Goal: Task Accomplishment & Management: Complete application form

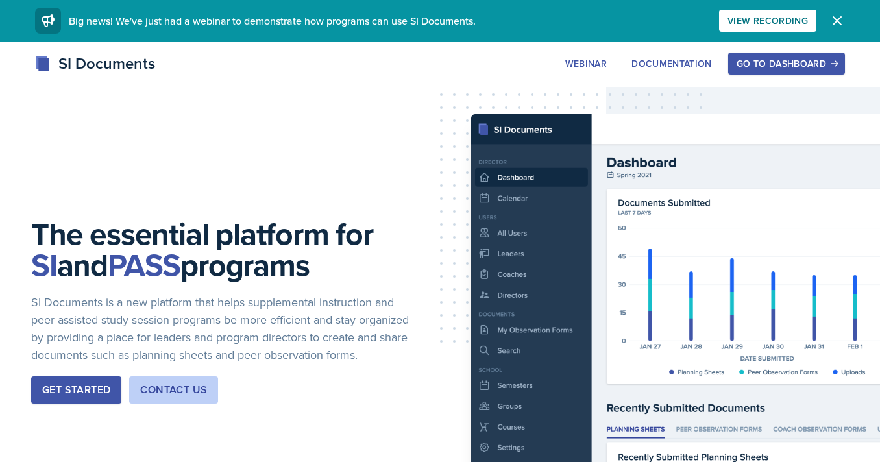
click at [749, 75] on button "Go to Dashboard" at bounding box center [786, 64] width 117 height 22
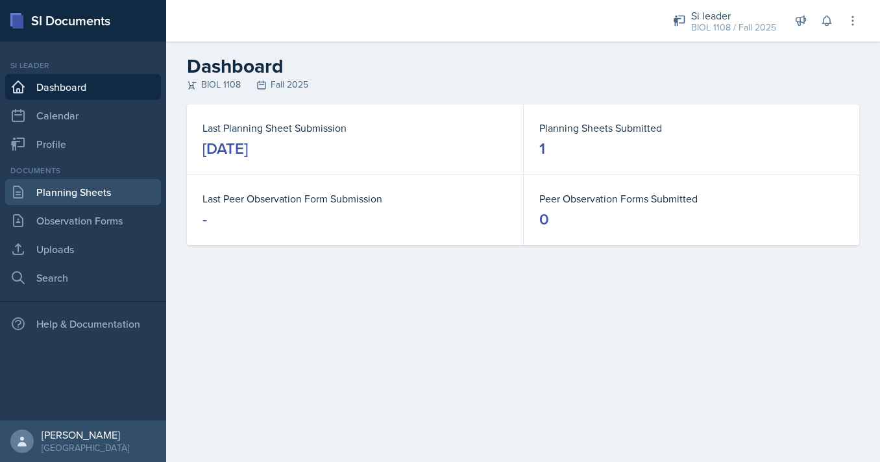
click at [68, 191] on link "Planning Sheets" at bounding box center [83, 192] width 156 height 26
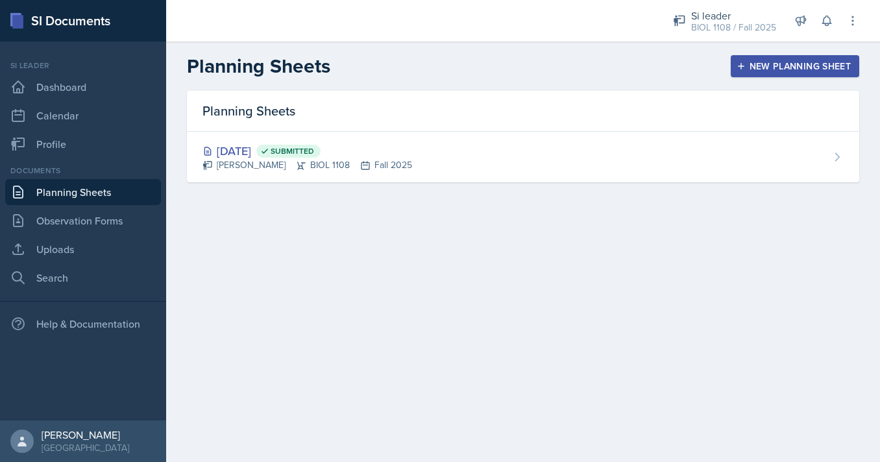
click at [762, 70] on div "New Planning Sheet" at bounding box center [795, 66] width 112 height 10
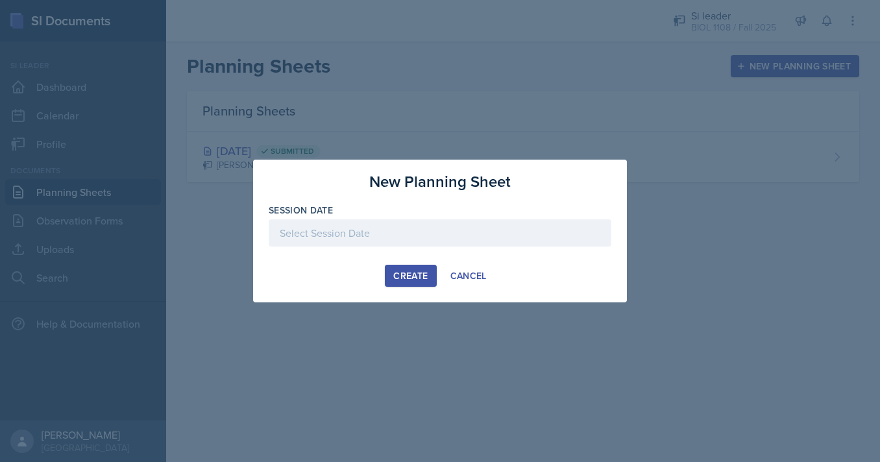
click at [405, 217] on div "Session Date" at bounding box center [440, 210] width 343 height 13
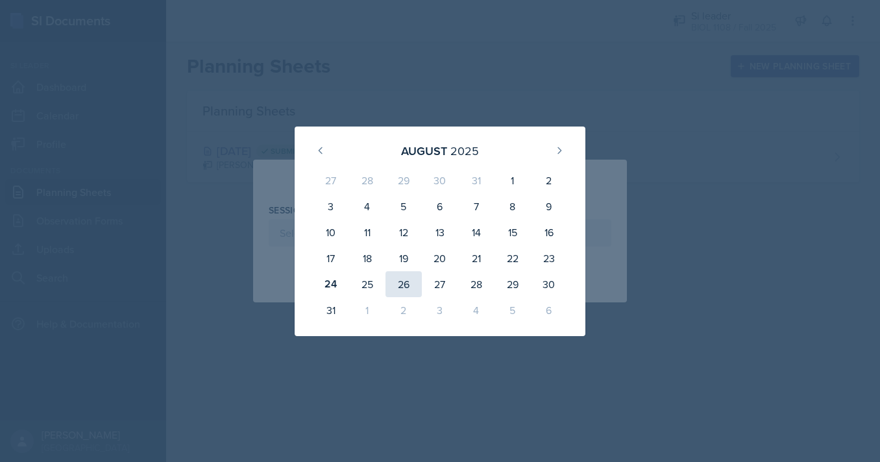
click at [396, 285] on div "26" at bounding box center [403, 284] width 36 height 26
type input "[DATE]"
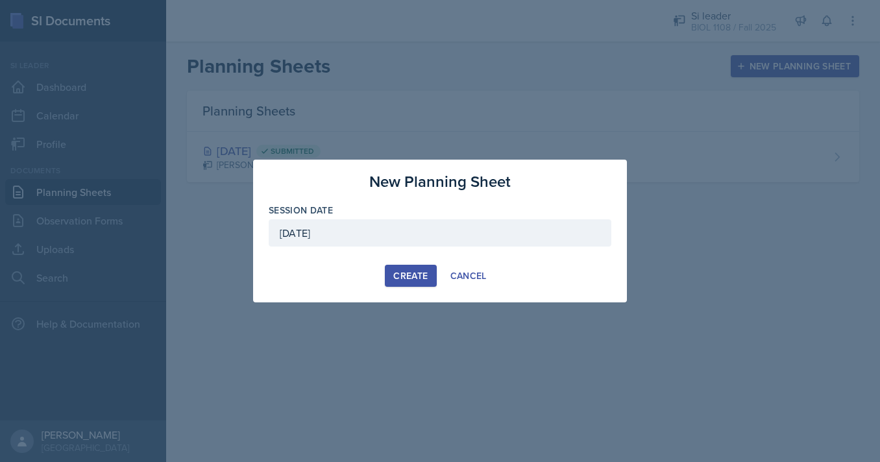
click at [400, 277] on div "Create" at bounding box center [410, 276] width 34 height 10
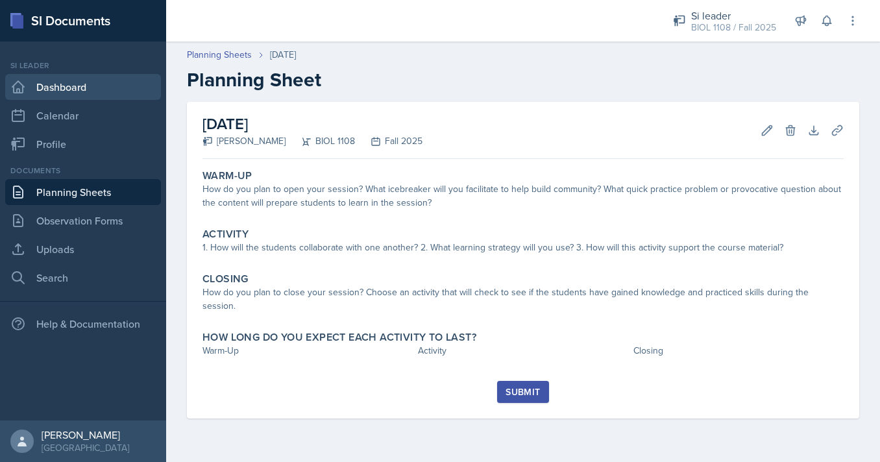
click at [65, 91] on link "Dashboard" at bounding box center [83, 87] width 156 height 26
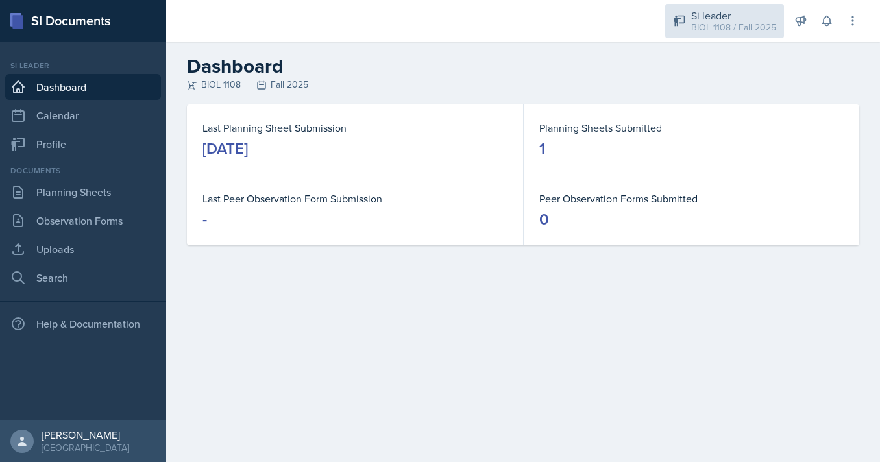
click at [701, 22] on div "BIOL 1108 / Fall 2025" at bounding box center [733, 28] width 85 height 14
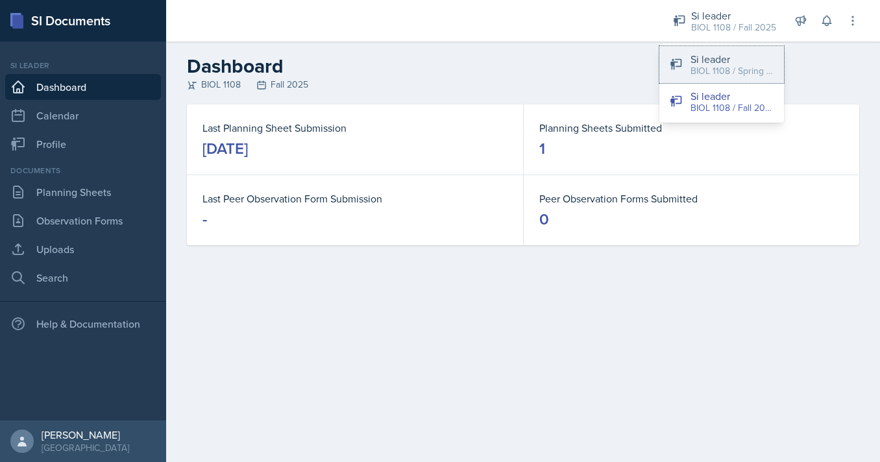
click at [694, 69] on div "BIOL 1108 / Spring 2025" at bounding box center [731, 71] width 83 height 14
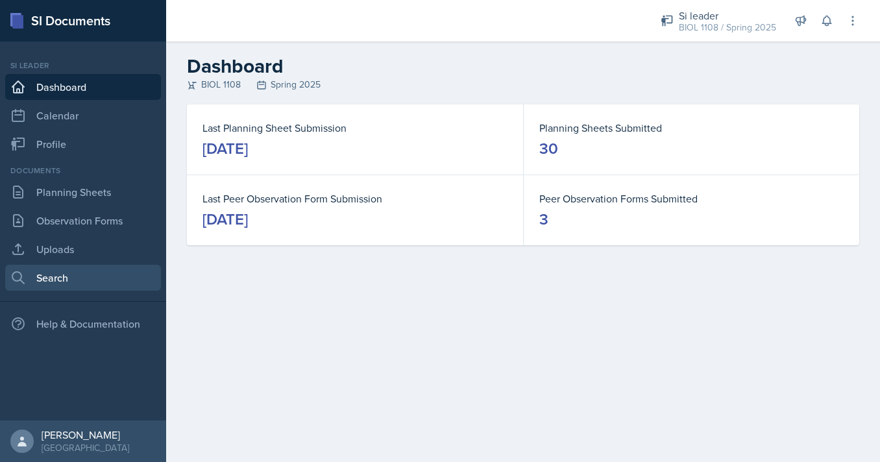
click at [84, 272] on link "Search" at bounding box center [83, 278] width 156 height 26
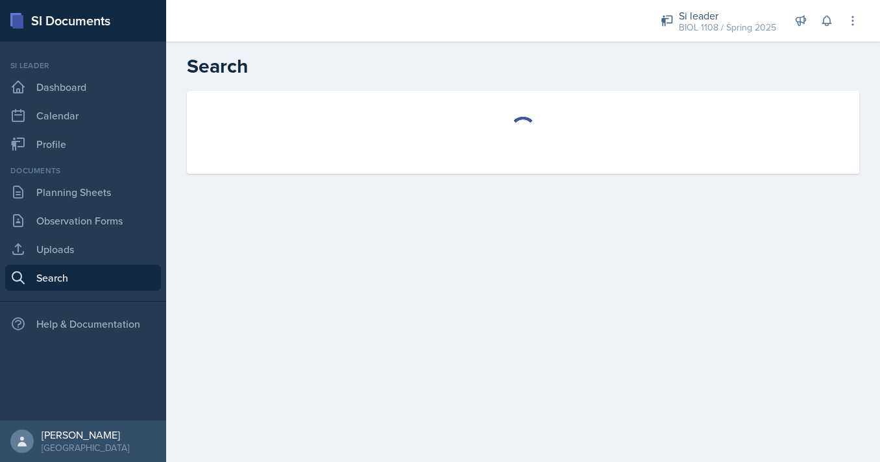
select select "all"
select select "1"
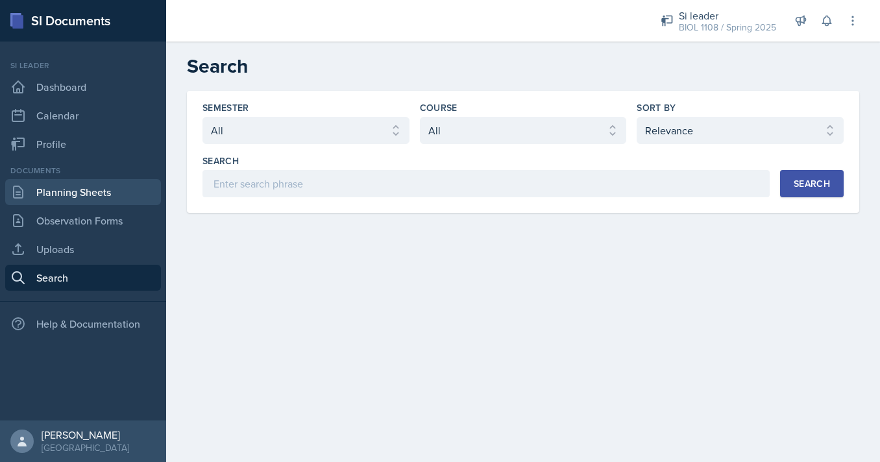
click at [55, 198] on link "Planning Sheets" at bounding box center [83, 192] width 156 height 26
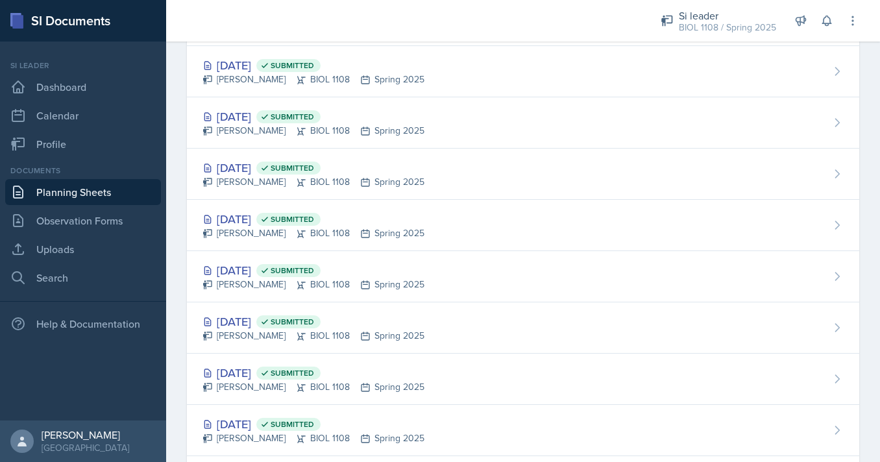
scroll to position [1289, 0]
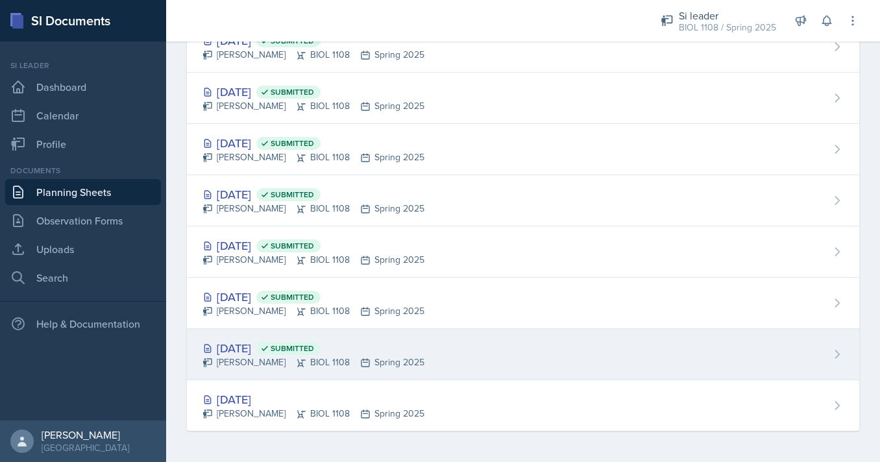
click at [448, 341] on div "Jan 13th, 2025 Submitted Nathan Corrigan BIOL 1108 Spring 2025" at bounding box center [523, 354] width 672 height 51
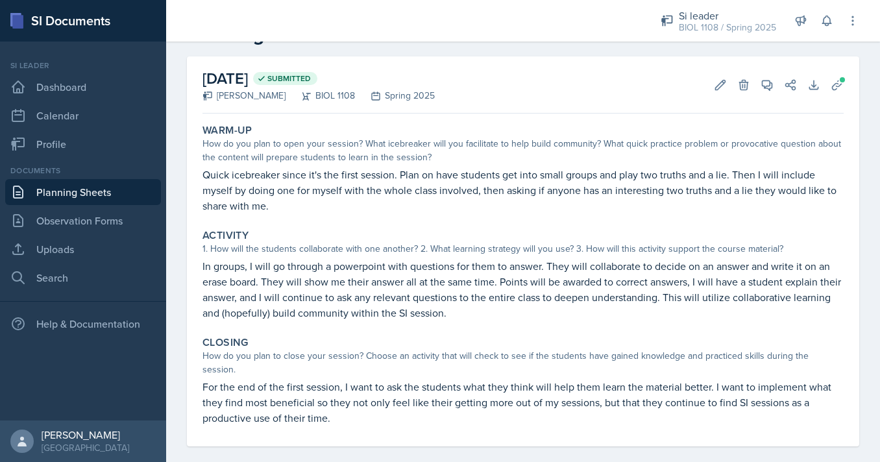
scroll to position [47, 0]
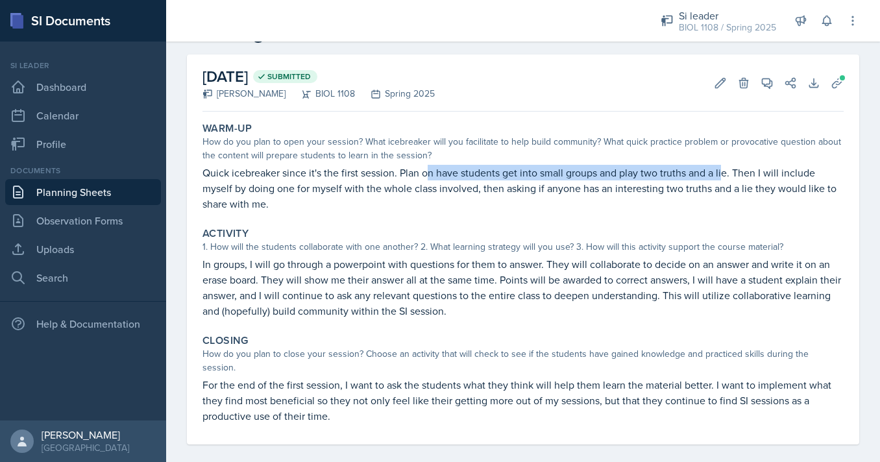
drag, startPoint x: 427, startPoint y: 171, endPoint x: 725, endPoint y: 170, distance: 297.8
click at [725, 171] on p "Quick icebreaker since it's the first session. Plan on have students get into s…" at bounding box center [522, 188] width 641 height 47
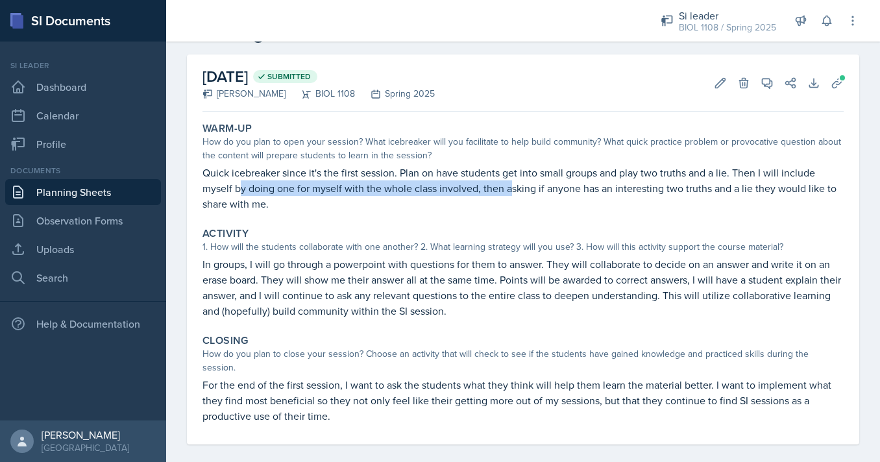
drag, startPoint x: 240, startPoint y: 191, endPoint x: 516, endPoint y: 185, distance: 276.4
click at [516, 185] on p "Quick icebreaker since it's the first session. Plan on have students get into s…" at bounding box center [522, 188] width 641 height 47
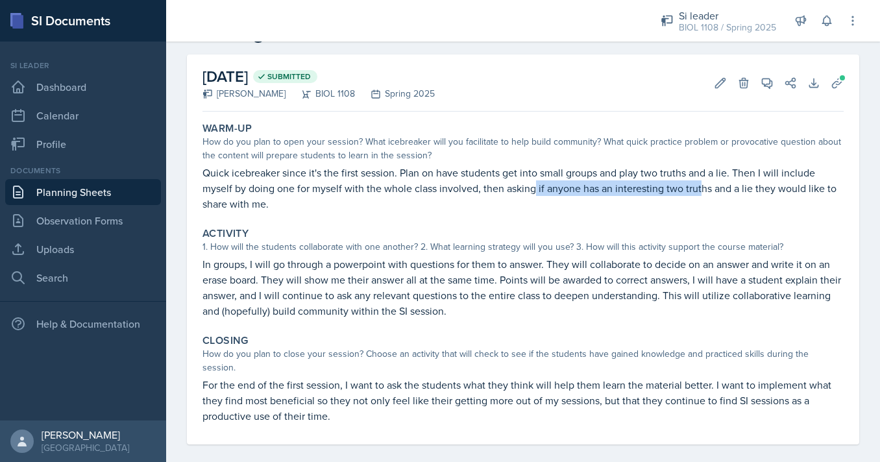
drag, startPoint x: 537, startPoint y: 186, endPoint x: 743, endPoint y: 186, distance: 206.3
click at [739, 186] on p "Quick icebreaker since it's the first session. Plan on have students get into s…" at bounding box center [522, 188] width 641 height 47
drag, startPoint x: 223, startPoint y: 204, endPoint x: 246, endPoint y: 204, distance: 23.4
click at [239, 204] on p "Quick icebreaker since it's the first session. Plan on have students get into s…" at bounding box center [522, 188] width 641 height 47
click at [247, 204] on p "Quick icebreaker since it's the first session. Plan on have students get into s…" at bounding box center [522, 188] width 641 height 47
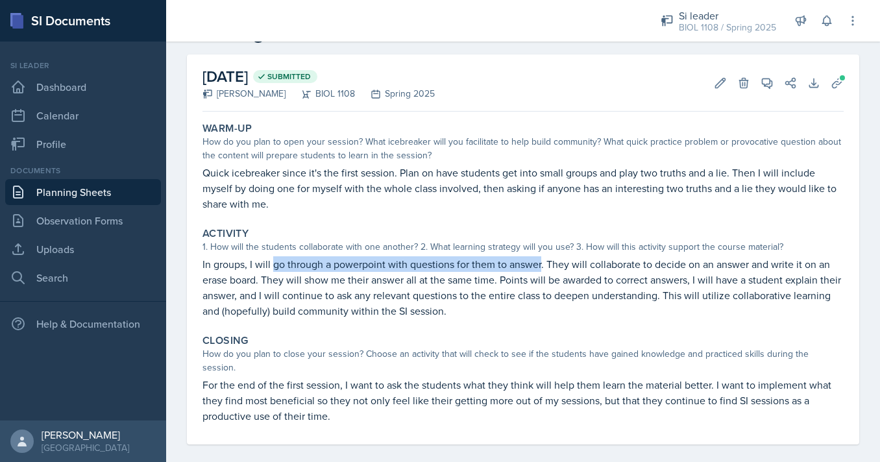
drag, startPoint x: 272, startPoint y: 261, endPoint x: 544, endPoint y: 261, distance: 271.8
click at [544, 261] on p "In groups, I will go through a powerpoint with questions for them to answer. Th…" at bounding box center [522, 287] width 641 height 62
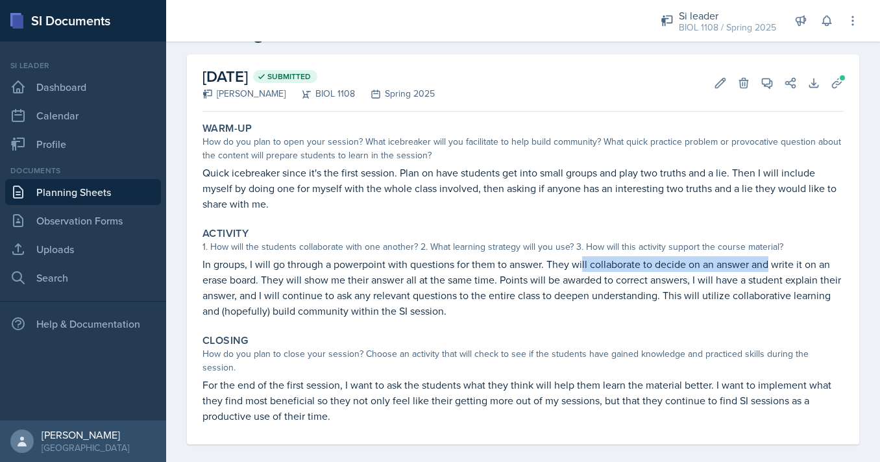
drag, startPoint x: 619, startPoint y: 261, endPoint x: 782, endPoint y: 261, distance: 162.8
click at [782, 261] on p "In groups, I will go through a powerpoint with questions for them to answer. Th…" at bounding box center [522, 287] width 641 height 62
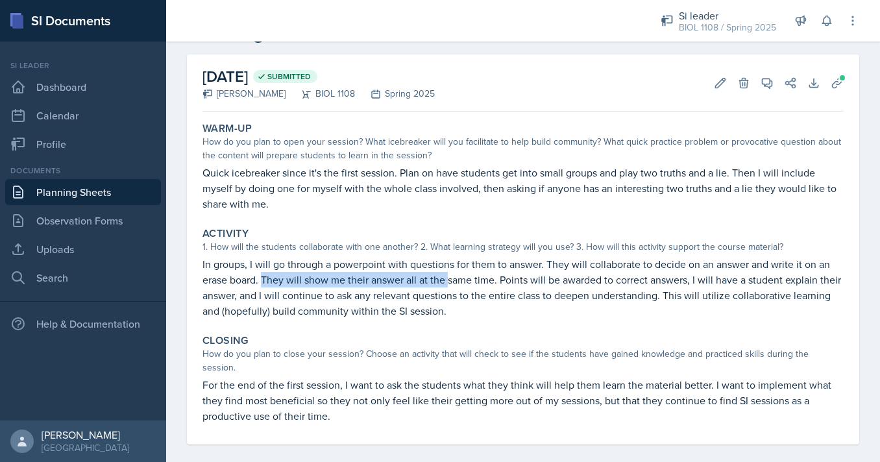
drag, startPoint x: 263, startPoint y: 280, endPoint x: 450, endPoint y: 280, distance: 186.2
click at [450, 280] on p "In groups, I will go through a powerpoint with questions for them to answer. Th…" at bounding box center [522, 287] width 641 height 62
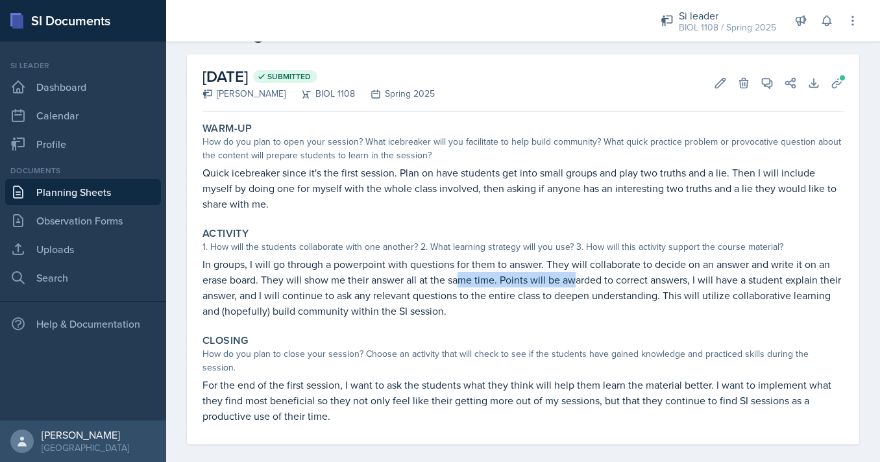
drag, startPoint x: 460, startPoint y: 280, endPoint x: 578, endPoint y: 279, distance: 118.1
click at [578, 279] on p "In groups, I will go through a powerpoint with questions for them to answer. Th…" at bounding box center [522, 287] width 641 height 62
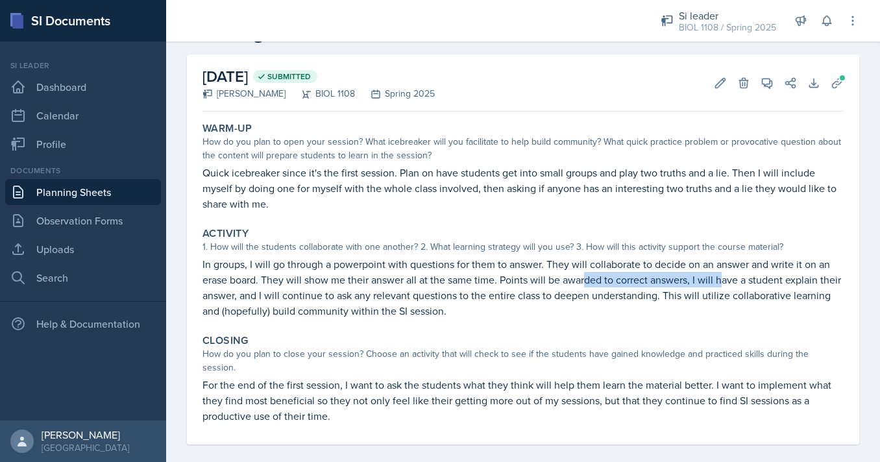
drag, startPoint x: 586, startPoint y: 279, endPoint x: 734, endPoint y: 278, distance: 148.6
click at [734, 279] on p "In groups, I will go through a powerpoint with questions for them to answer. Th…" at bounding box center [522, 287] width 641 height 62
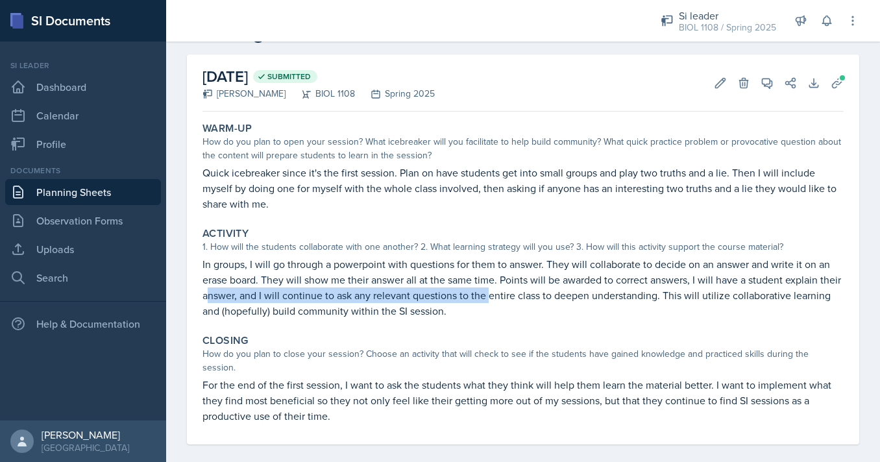
drag, startPoint x: 208, startPoint y: 299, endPoint x: 490, endPoint y: 298, distance: 281.6
click at [490, 298] on p "In groups, I will go through a powerpoint with questions for them to answer. Th…" at bounding box center [522, 287] width 641 height 62
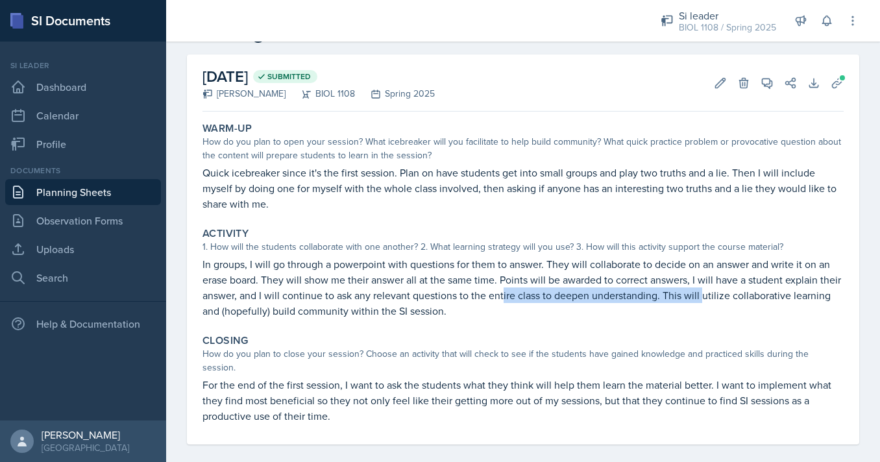
drag, startPoint x: 503, startPoint y: 296, endPoint x: 703, endPoint y: 296, distance: 200.5
click at [703, 296] on p "In groups, I will go through a powerpoint with questions for them to answer. Th…" at bounding box center [522, 287] width 641 height 62
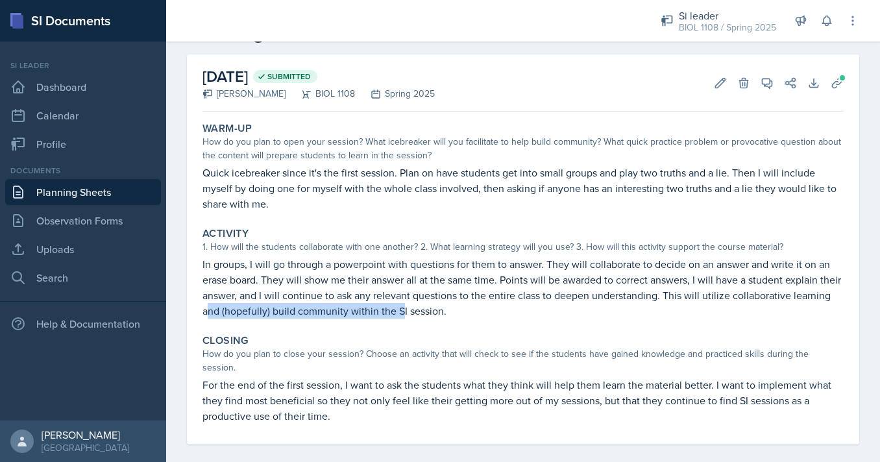
drag, startPoint x: 208, startPoint y: 309, endPoint x: 405, endPoint y: 309, distance: 197.9
click at [405, 309] on p "In groups, I will go through a powerpoint with questions for them to answer. Th…" at bounding box center [522, 287] width 641 height 62
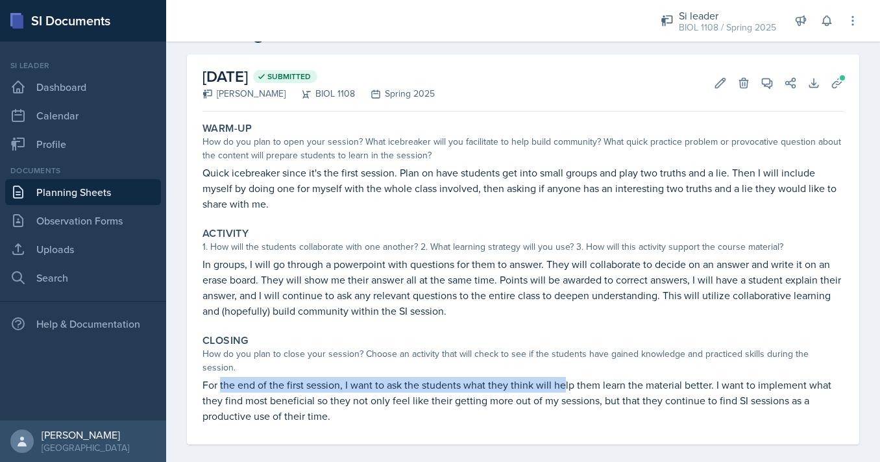
drag, startPoint x: 220, startPoint y: 370, endPoint x: 563, endPoint y: 374, distance: 343.2
click at [563, 377] on p "For the end of the first session, I want to ask the students what they think wi…" at bounding box center [522, 400] width 641 height 47
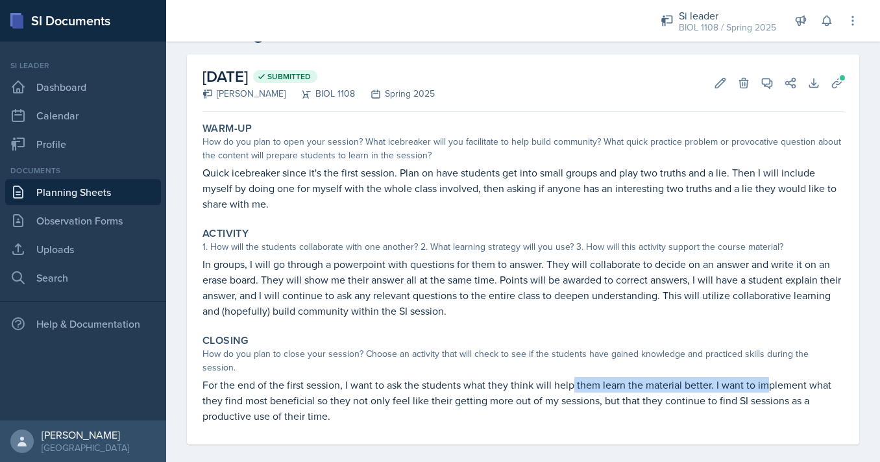
drag, startPoint x: 573, startPoint y: 373, endPoint x: 793, endPoint y: 373, distance: 219.9
click at [793, 377] on p "For the end of the first session, I want to ask the students what they think wi…" at bounding box center [522, 400] width 641 height 47
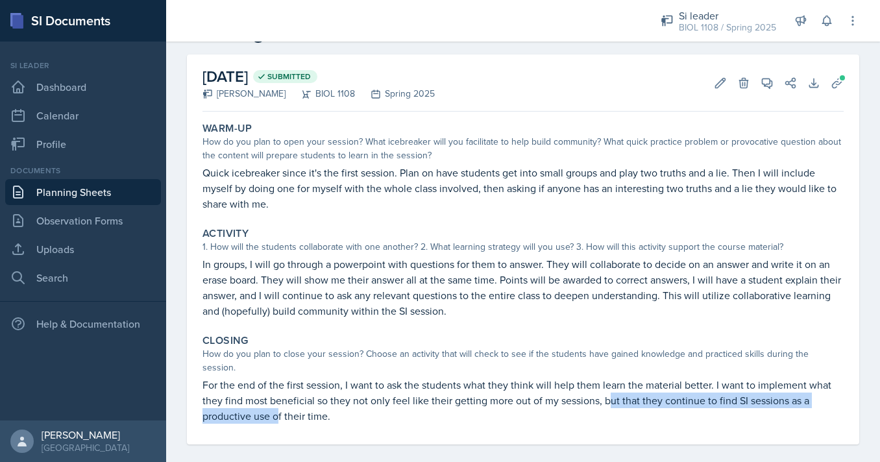
drag, startPoint x: 277, startPoint y: 396, endPoint x: 610, endPoint y: 381, distance: 333.1
click at [610, 382] on p "For the end of the first session, I want to ask the students what they think wi…" at bounding box center [522, 400] width 641 height 47
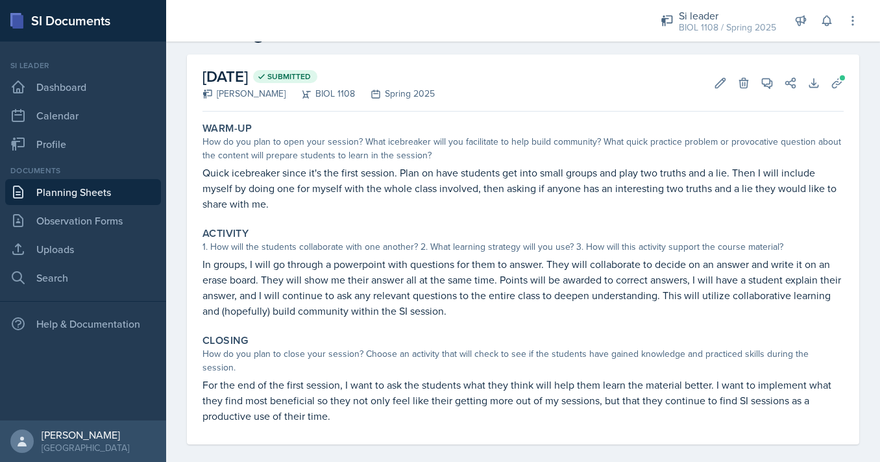
click at [610, 381] on p "For the end of the first session, I want to ask the students what they think wi…" at bounding box center [522, 400] width 641 height 47
click at [547, 193] on p "Quick icebreaker since it's the first session. Plan on have students get into s…" at bounding box center [522, 188] width 641 height 47
click at [826, 71] on div "January 13th, 2025 Submitted Nathan Corrigan BIOL 1108 Spring 2025 Edit Delete …" at bounding box center [522, 82] width 641 height 57
click at [830, 77] on button "Uploads" at bounding box center [836, 82] width 23 height 23
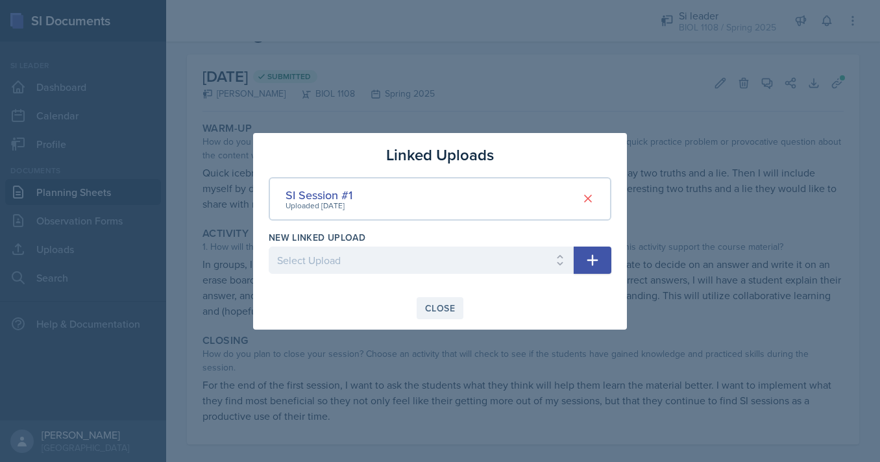
click at [435, 309] on div "Close" at bounding box center [440, 308] width 30 height 10
